Goal: Information Seeking & Learning: Learn about a topic

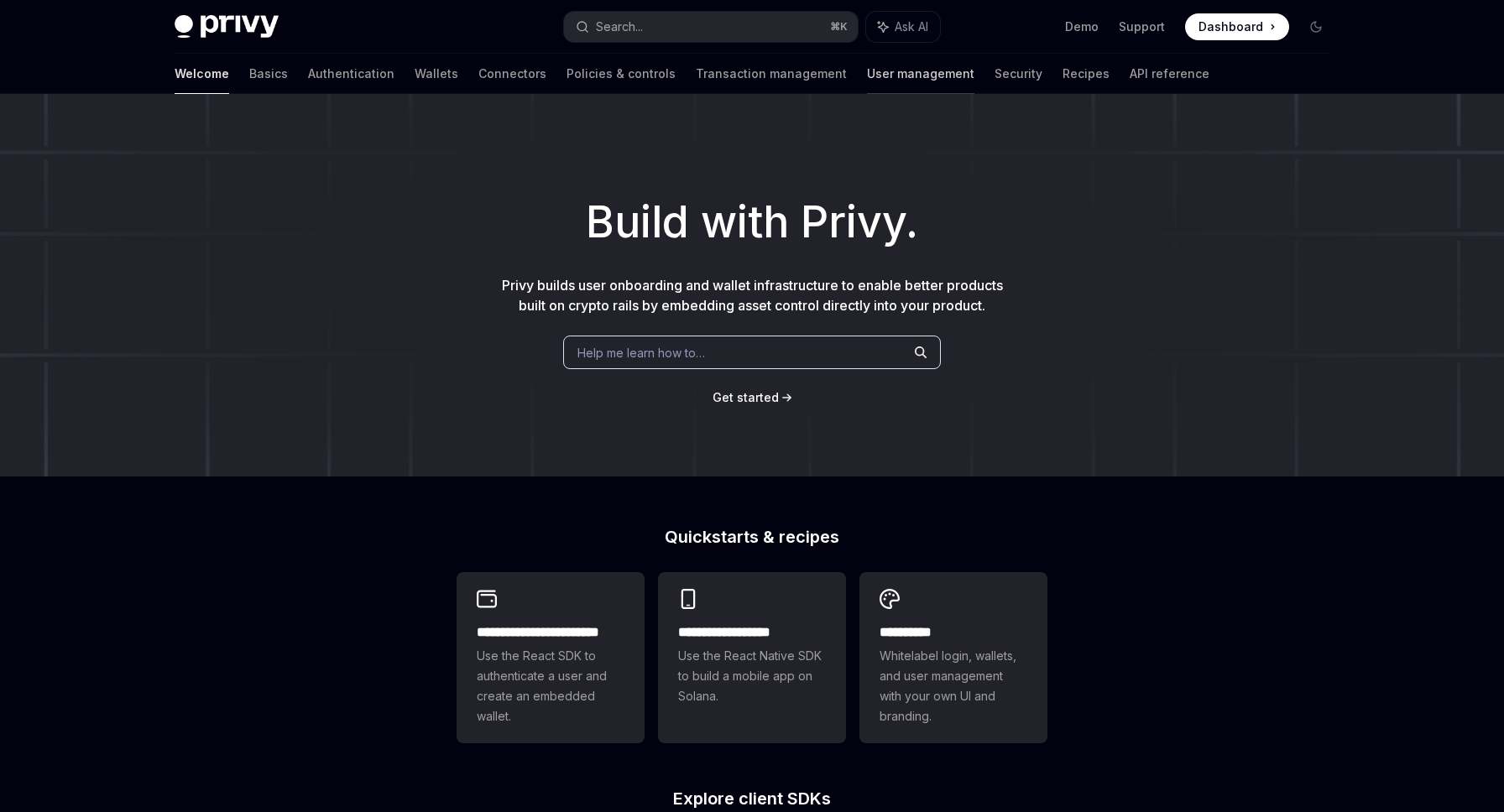
click at [867, 79] on link "User management" at bounding box center [920, 74] width 107 height 41
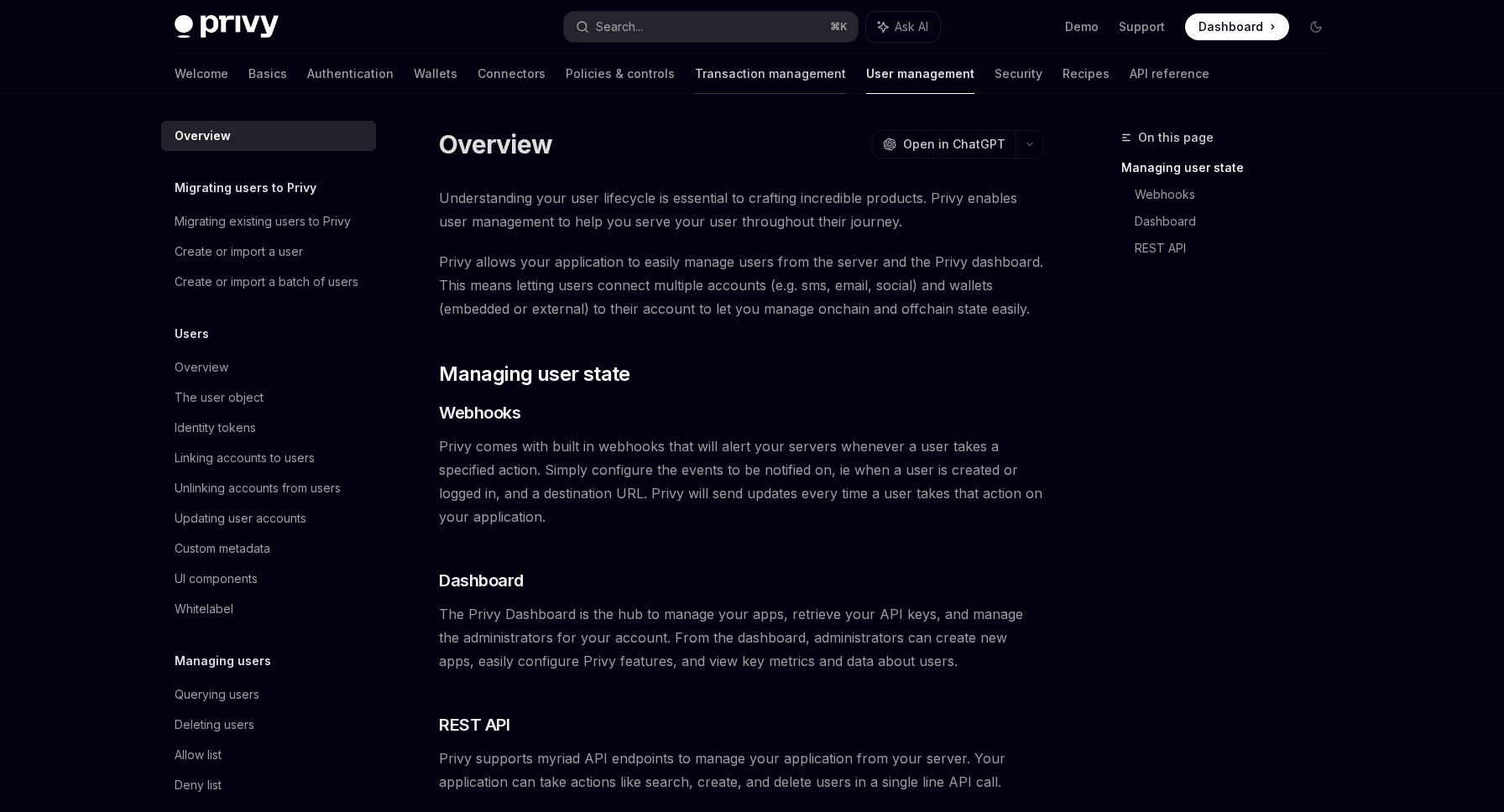
click at [694, 76] on link "Transaction management" at bounding box center [770, 74] width 151 height 41
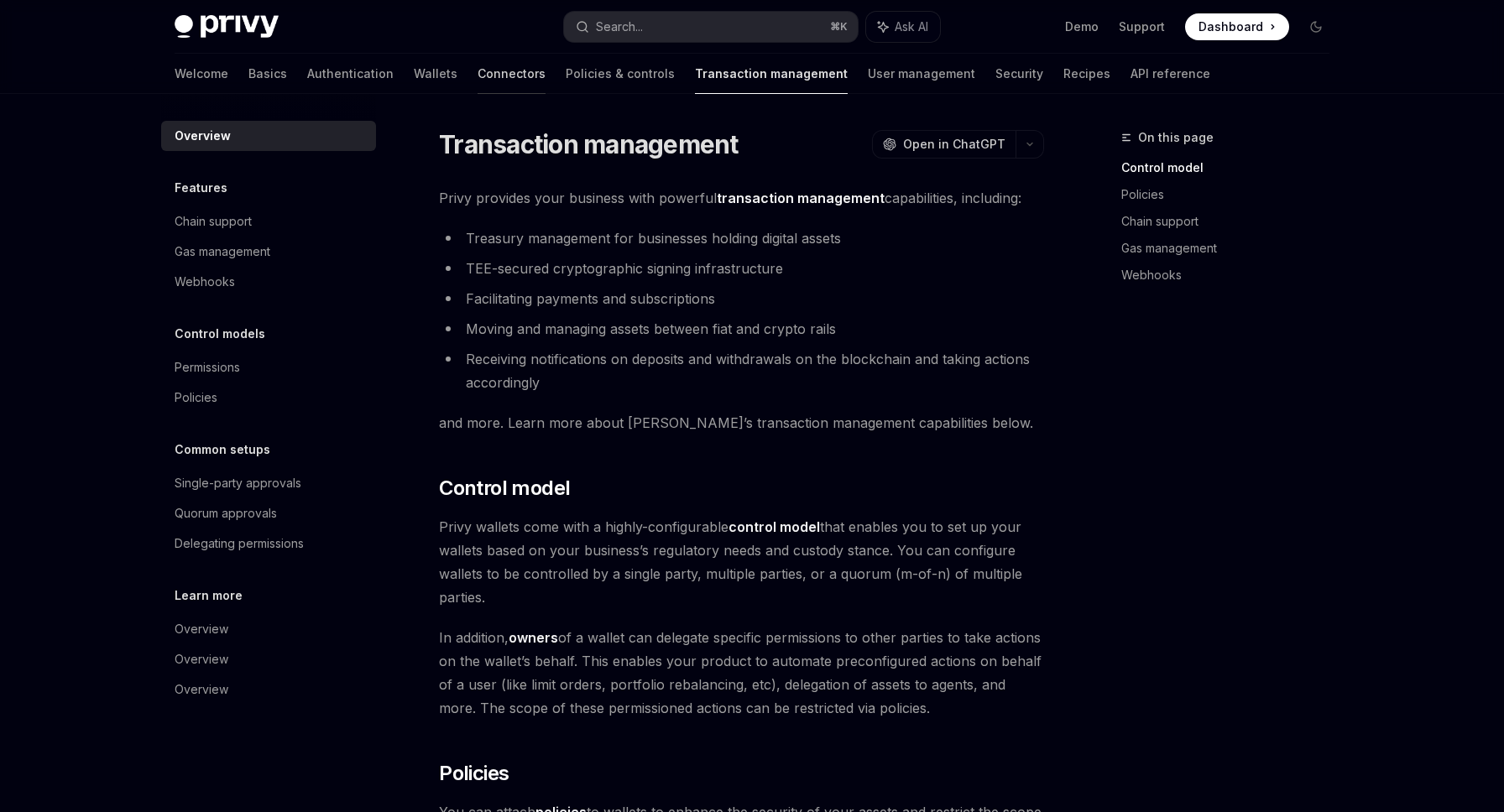
click at [478, 76] on link "Connectors" at bounding box center [512, 74] width 68 height 41
type textarea "*"
